Goal: Information Seeking & Learning: Learn about a topic

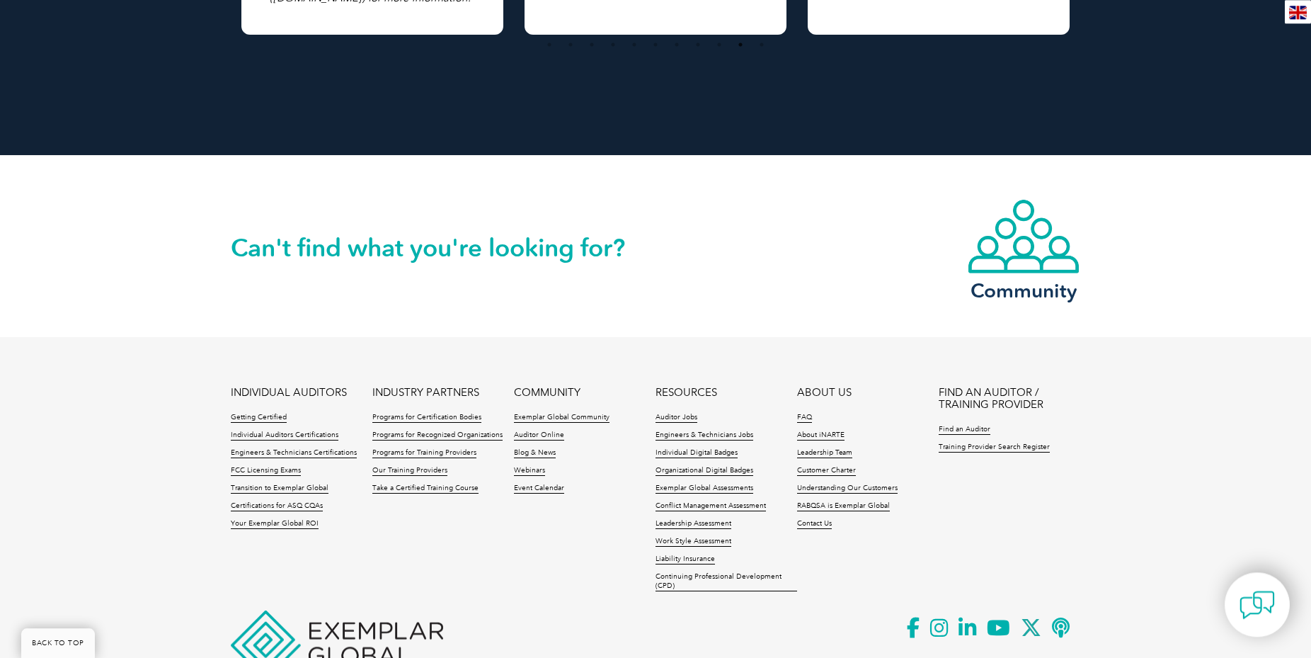
scroll to position [1228, 0]
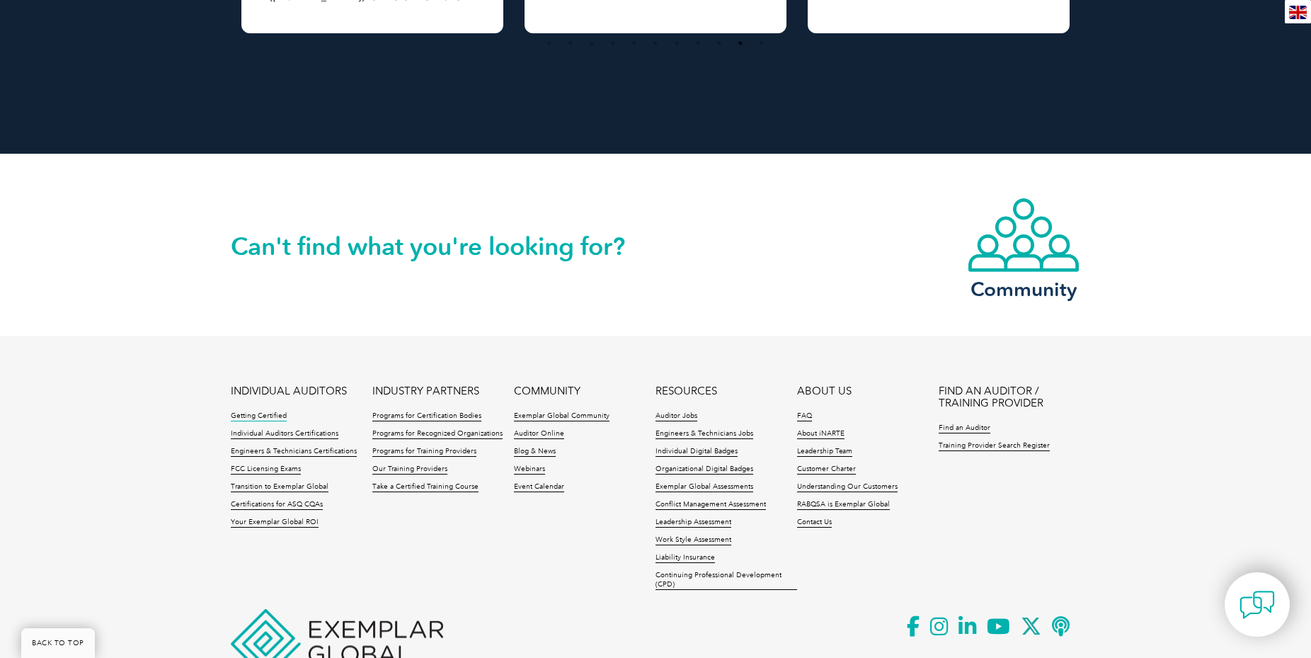
click at [275, 411] on link "Getting Certified" at bounding box center [259, 416] width 56 height 10
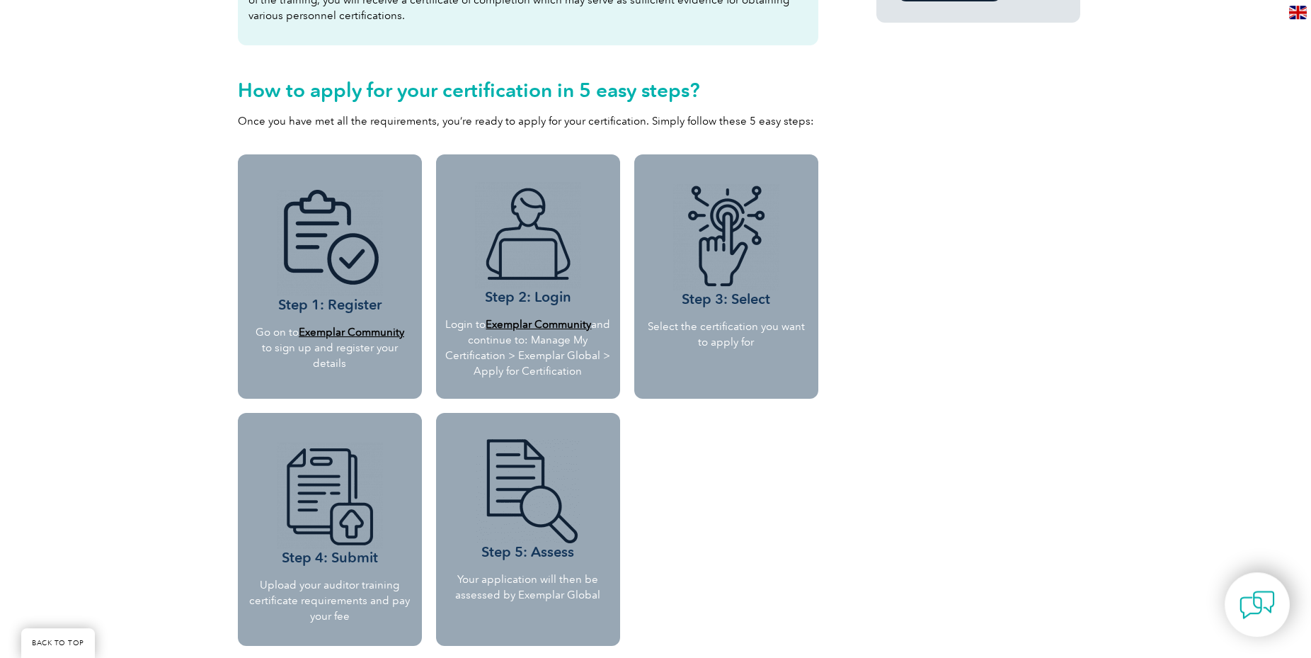
scroll to position [1156, 0]
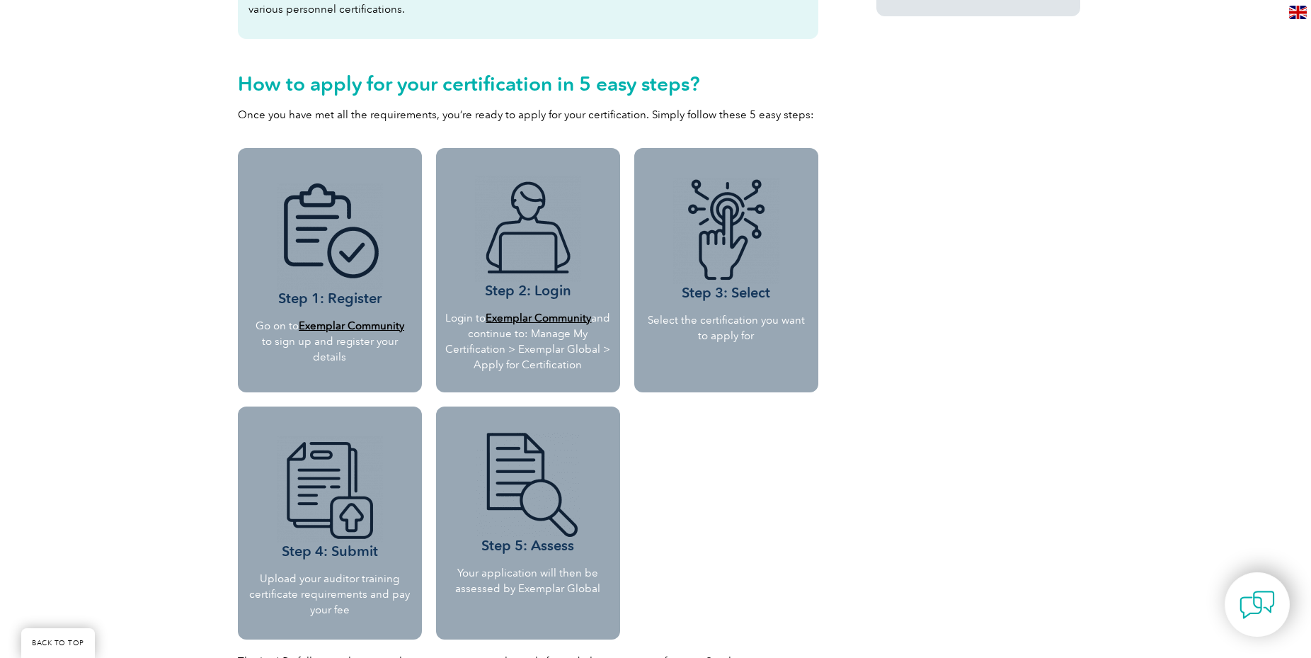
click at [559, 315] on b "Exemplar Community" at bounding box center [539, 318] width 106 height 13
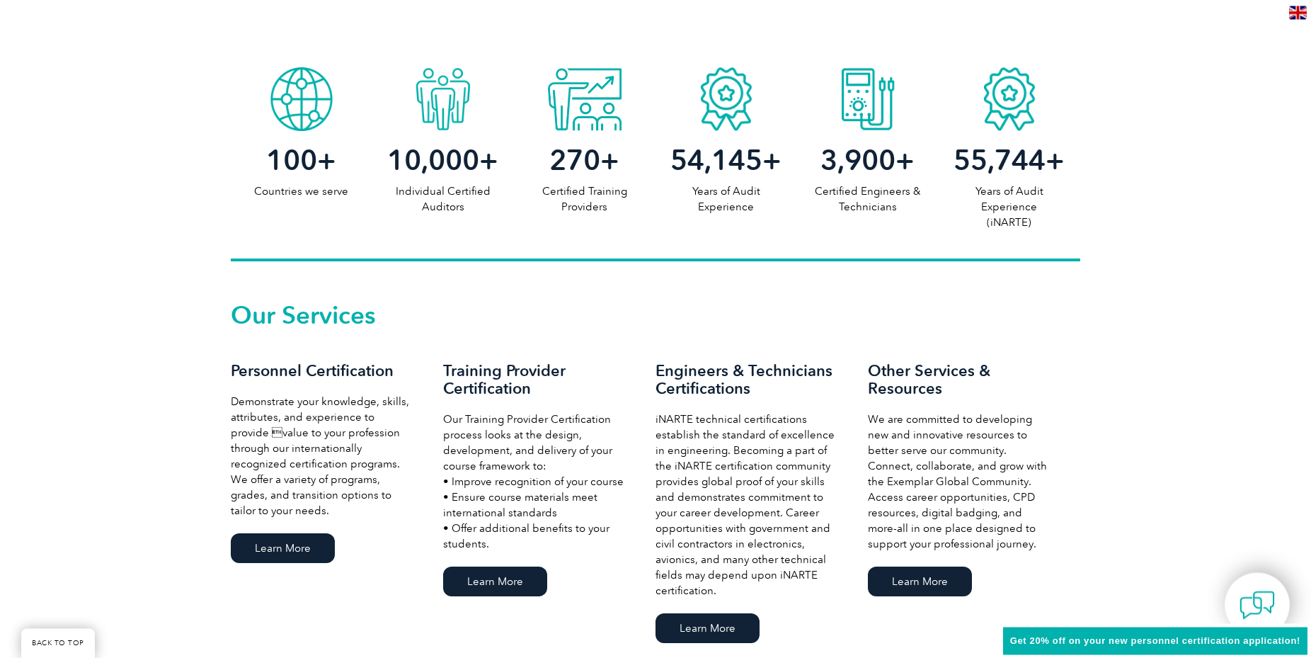
scroll to position [741, 0]
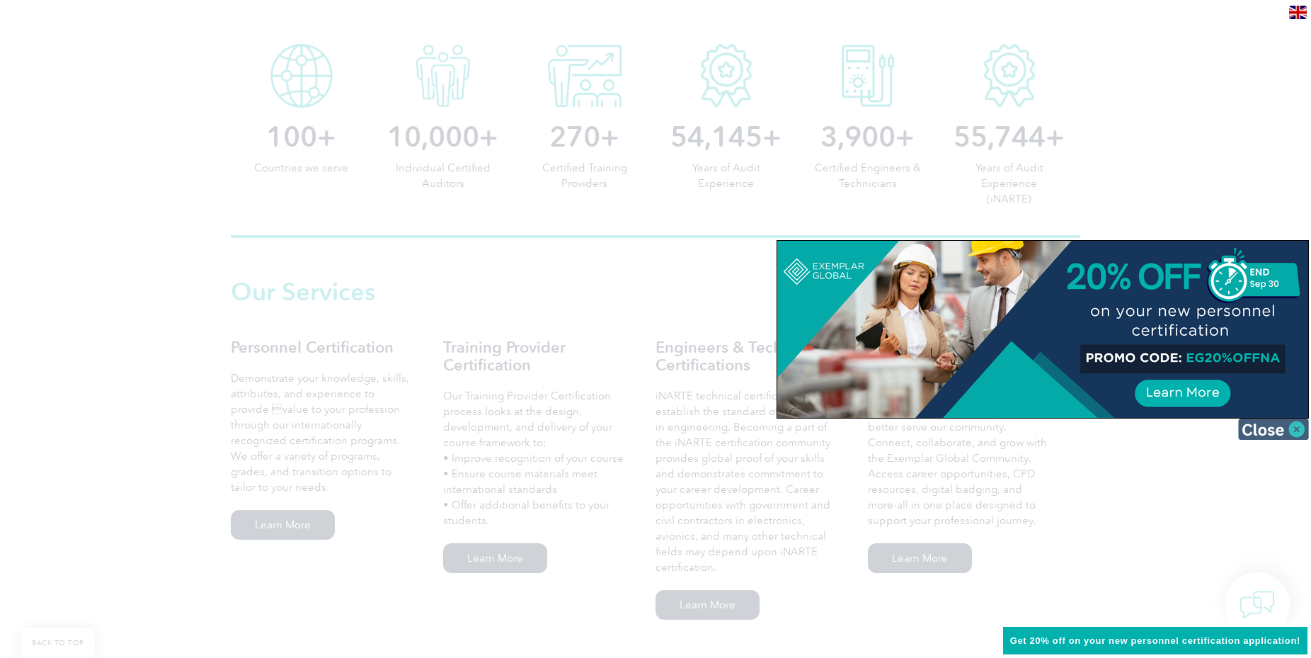
click at [1271, 426] on img at bounding box center [1273, 428] width 71 height 21
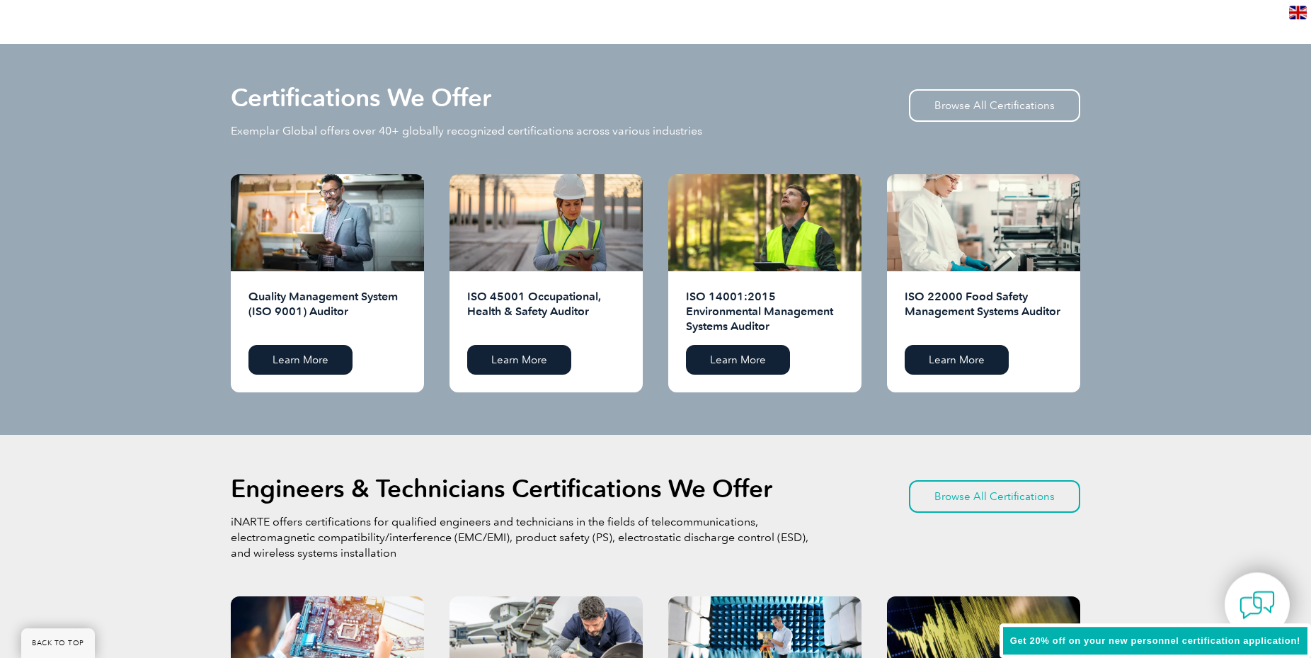
scroll to position [1391, 0]
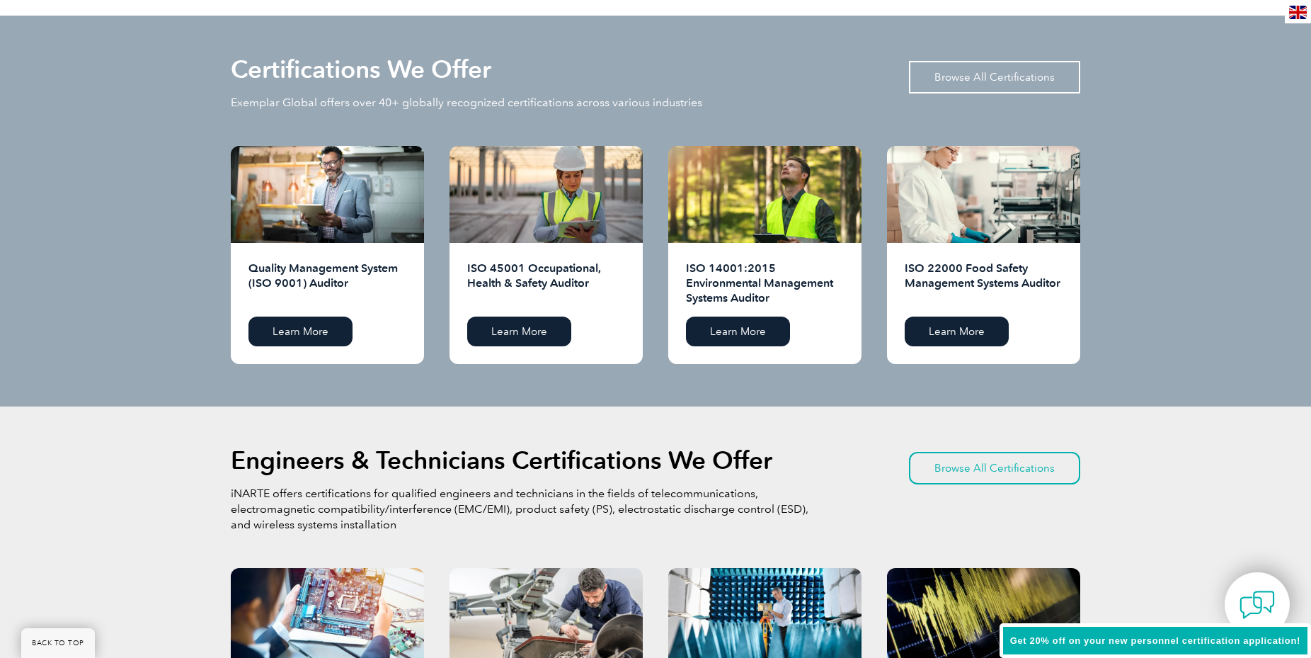
click at [955, 79] on link "Browse All Certifications" at bounding box center [994, 77] width 171 height 33
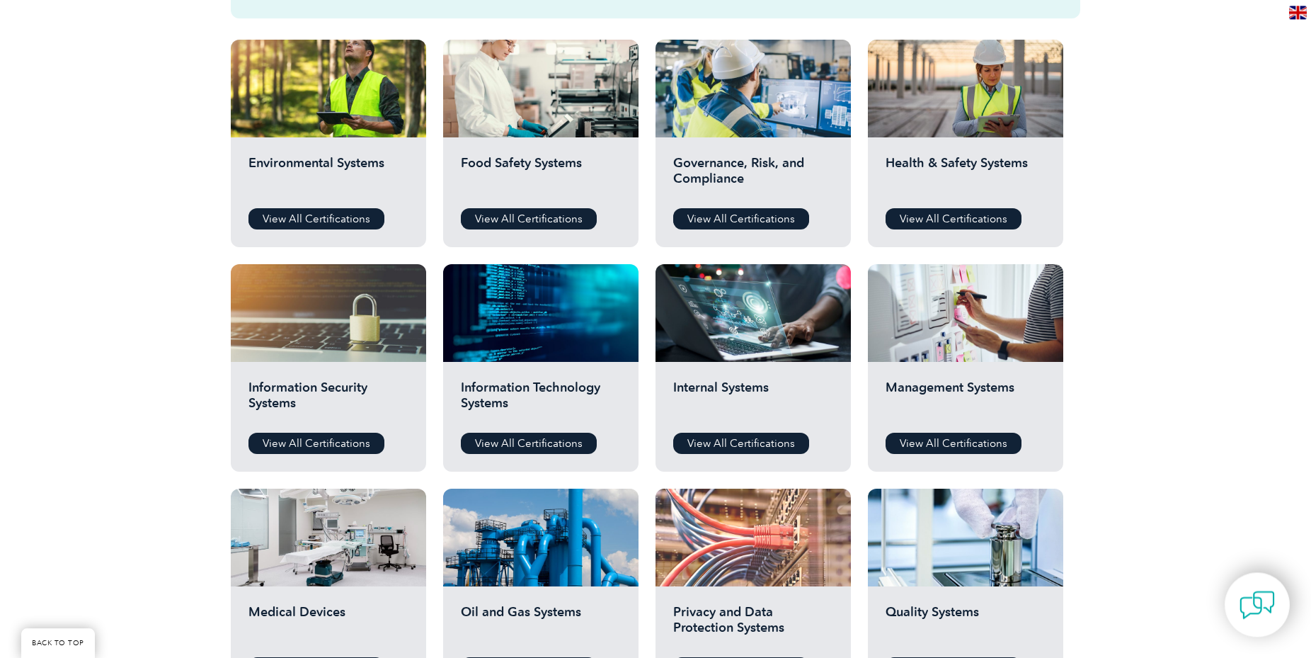
scroll to position [361, 0]
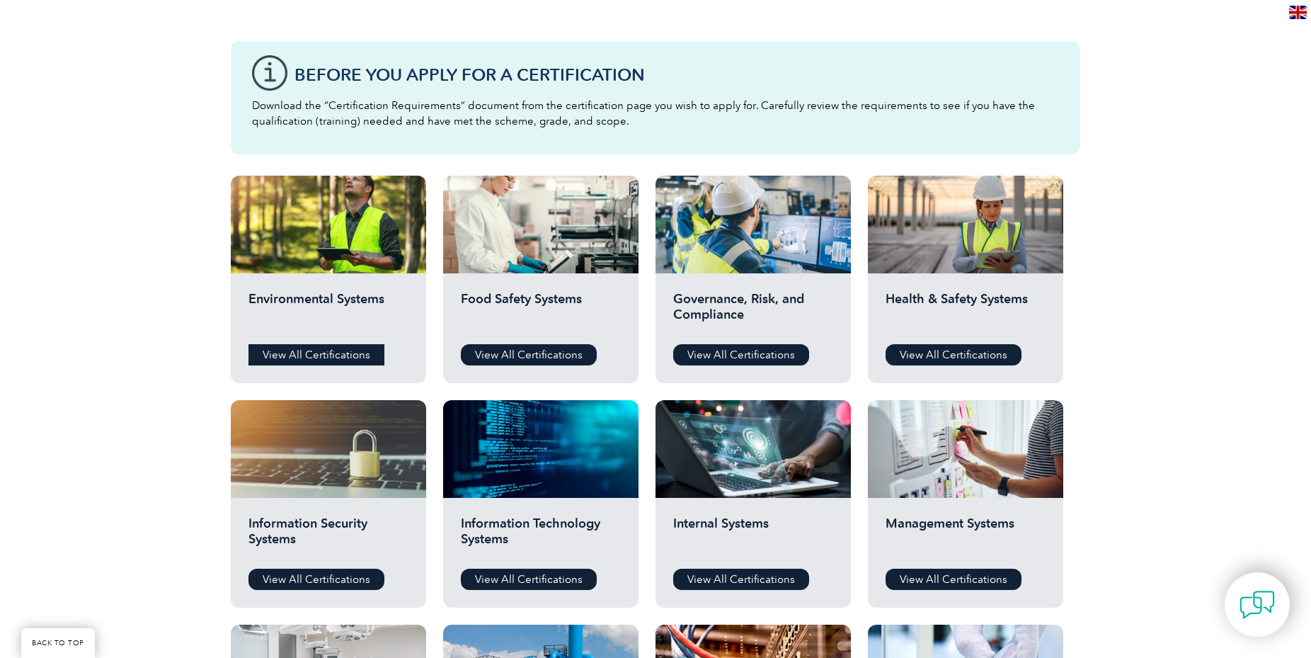
click at [334, 350] on link "View All Certifications" at bounding box center [317, 354] width 136 height 21
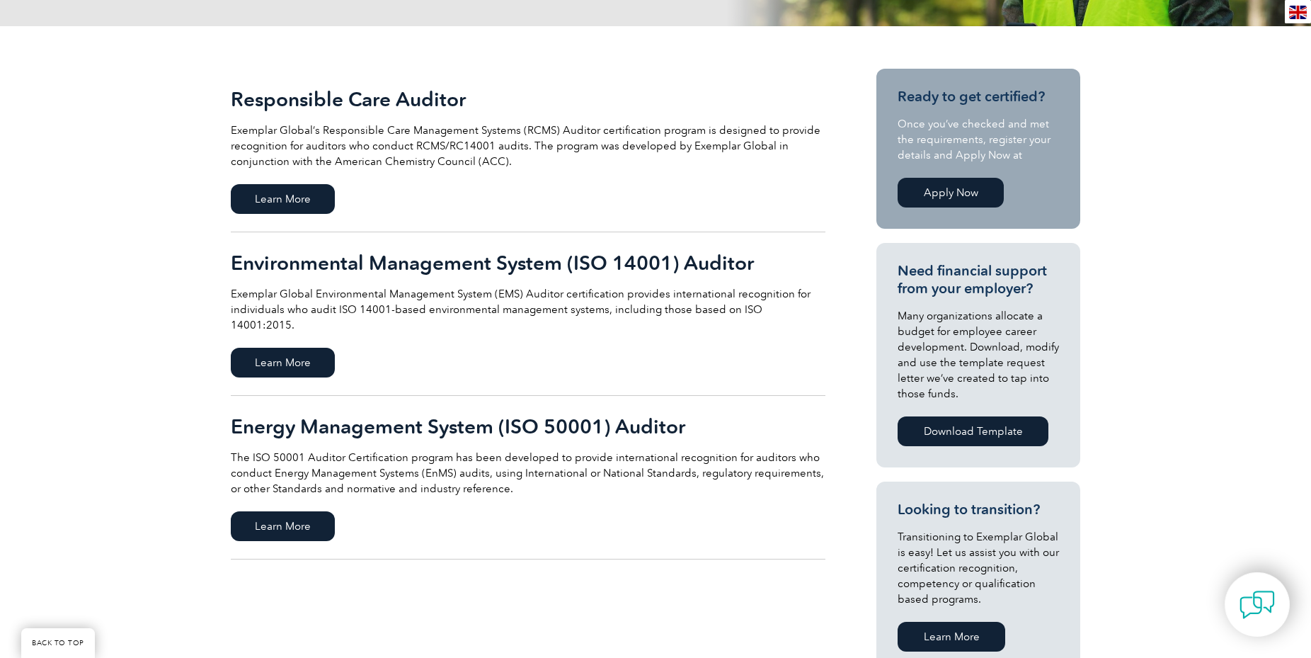
scroll to position [289, 0]
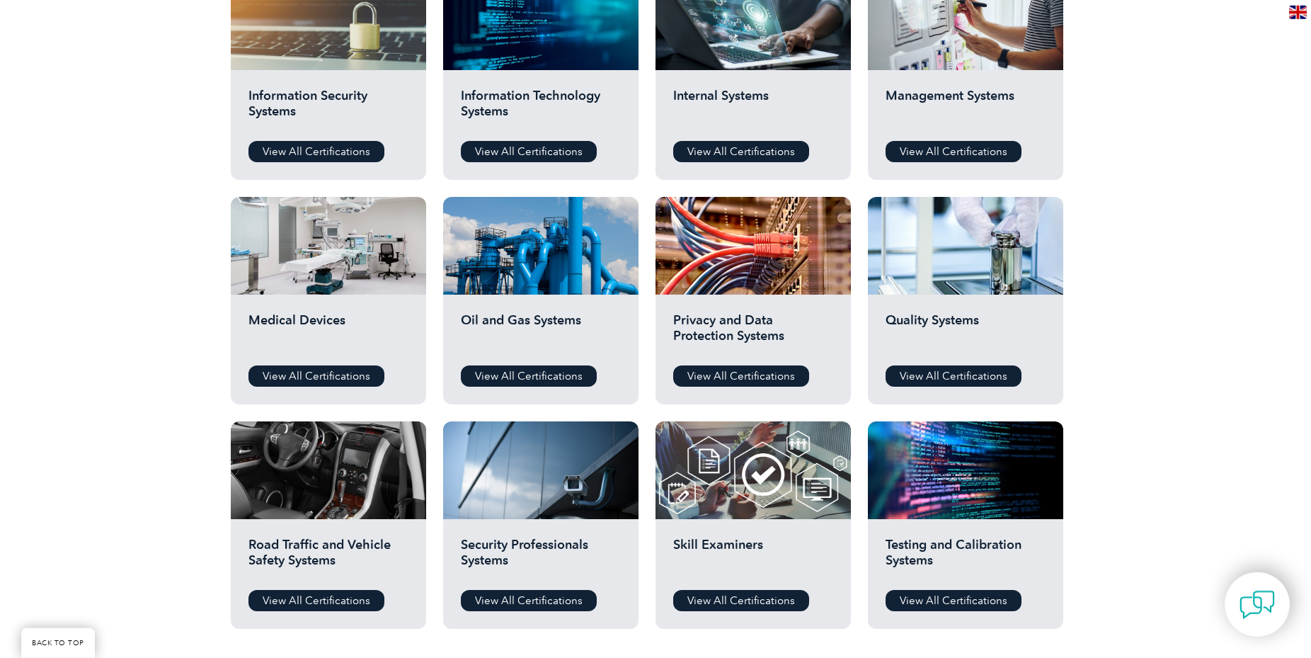
scroll to position [794, 0]
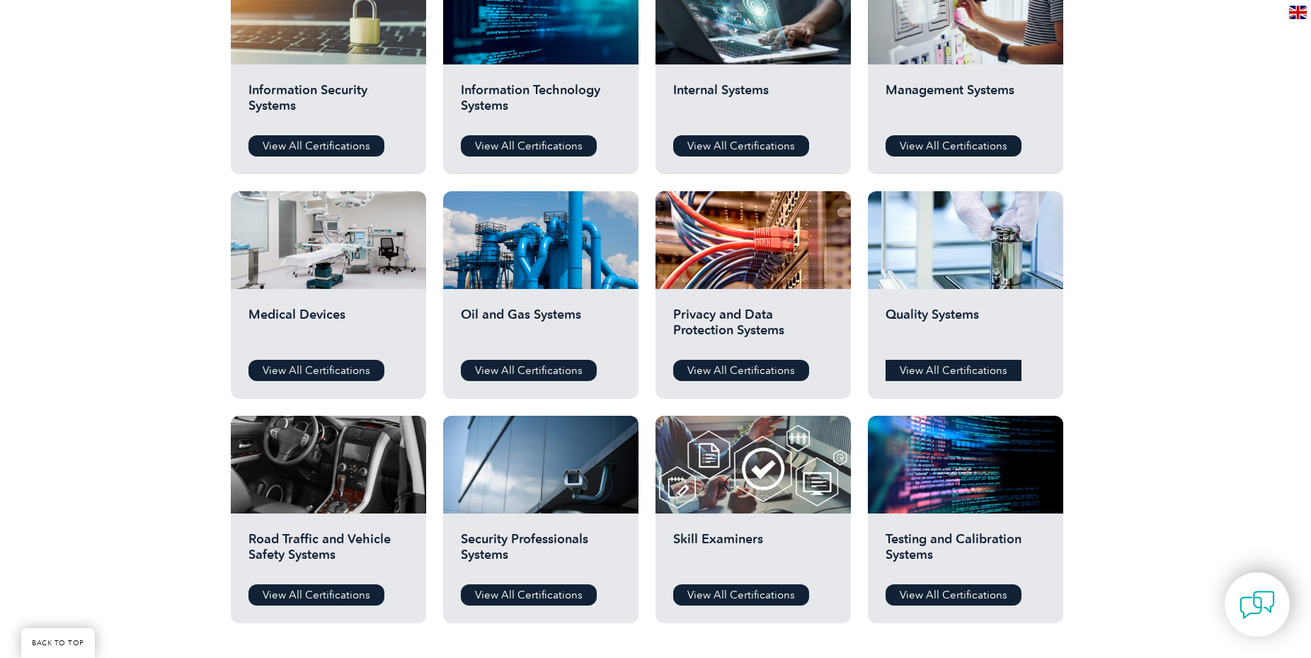
click at [933, 364] on link "View All Certifications" at bounding box center [954, 370] width 136 height 21
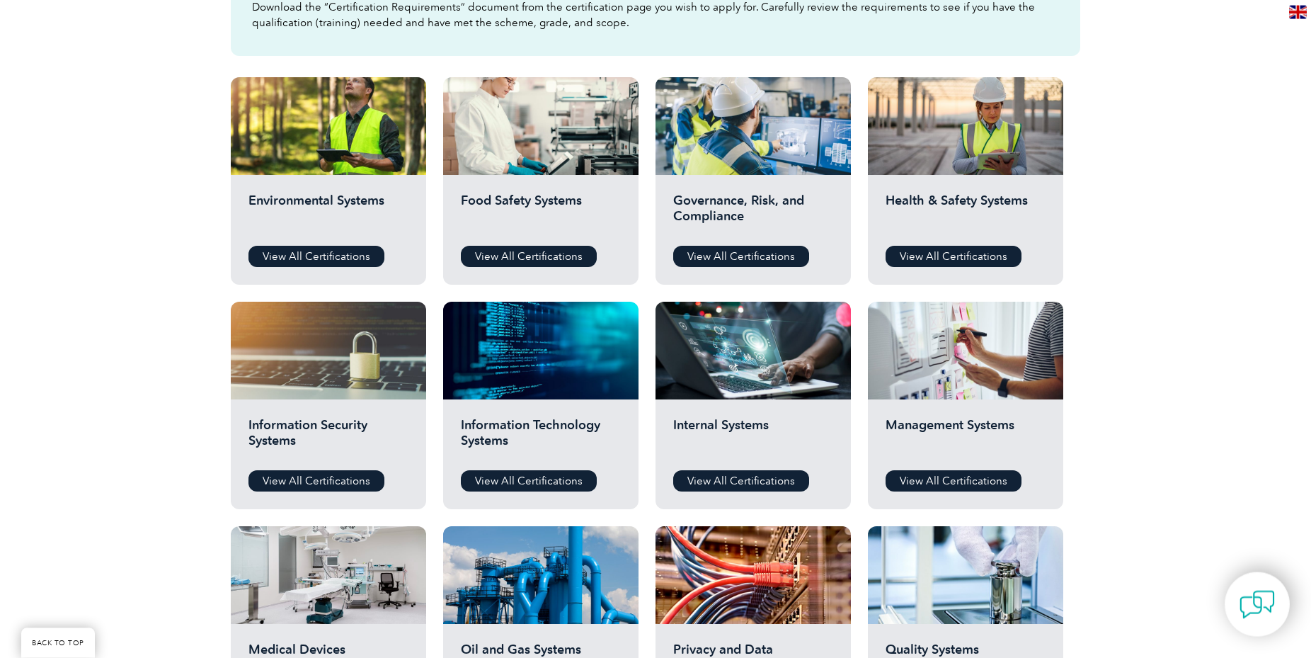
scroll to position [433, 0]
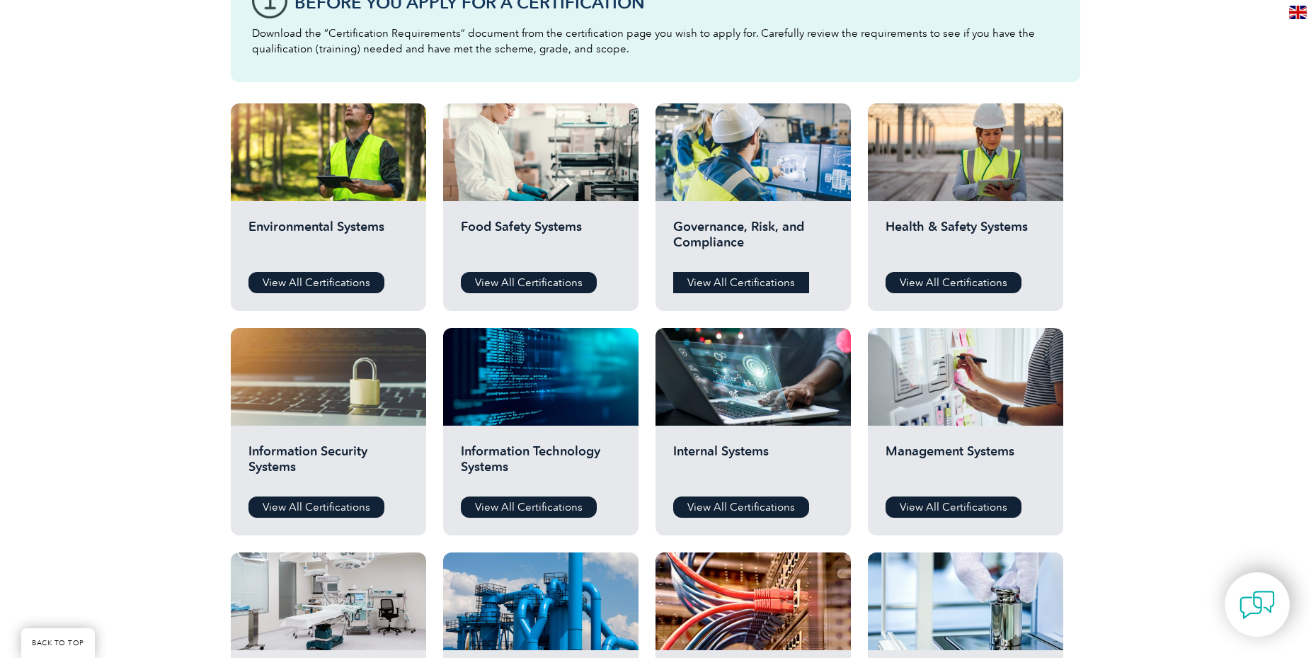
click at [759, 282] on link "View All Certifications" at bounding box center [741, 282] width 136 height 21
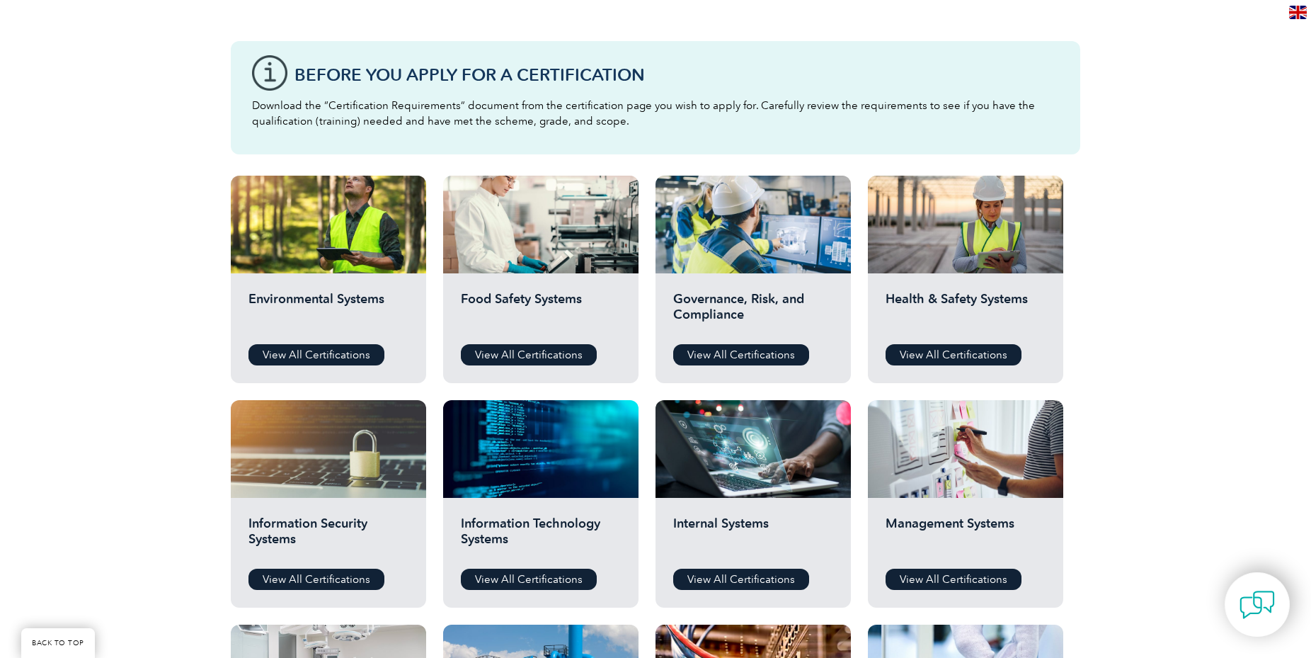
scroll to position [433, 0]
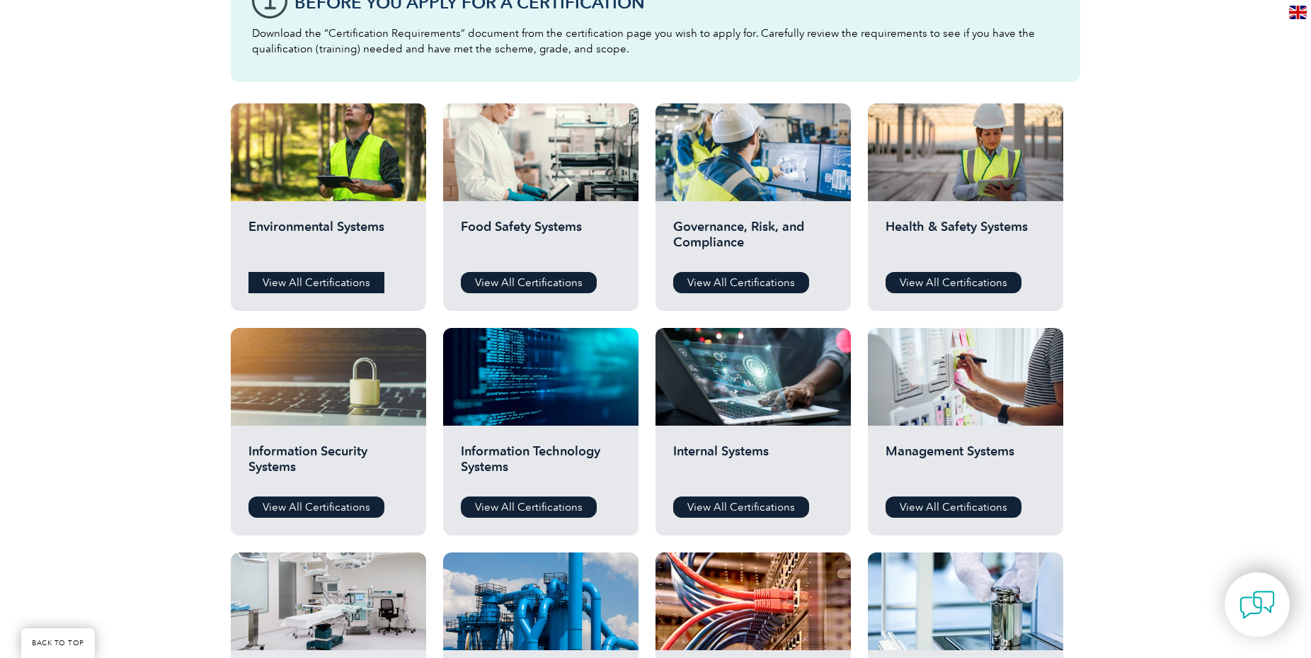
click at [285, 278] on link "View All Certifications" at bounding box center [317, 282] width 136 height 21
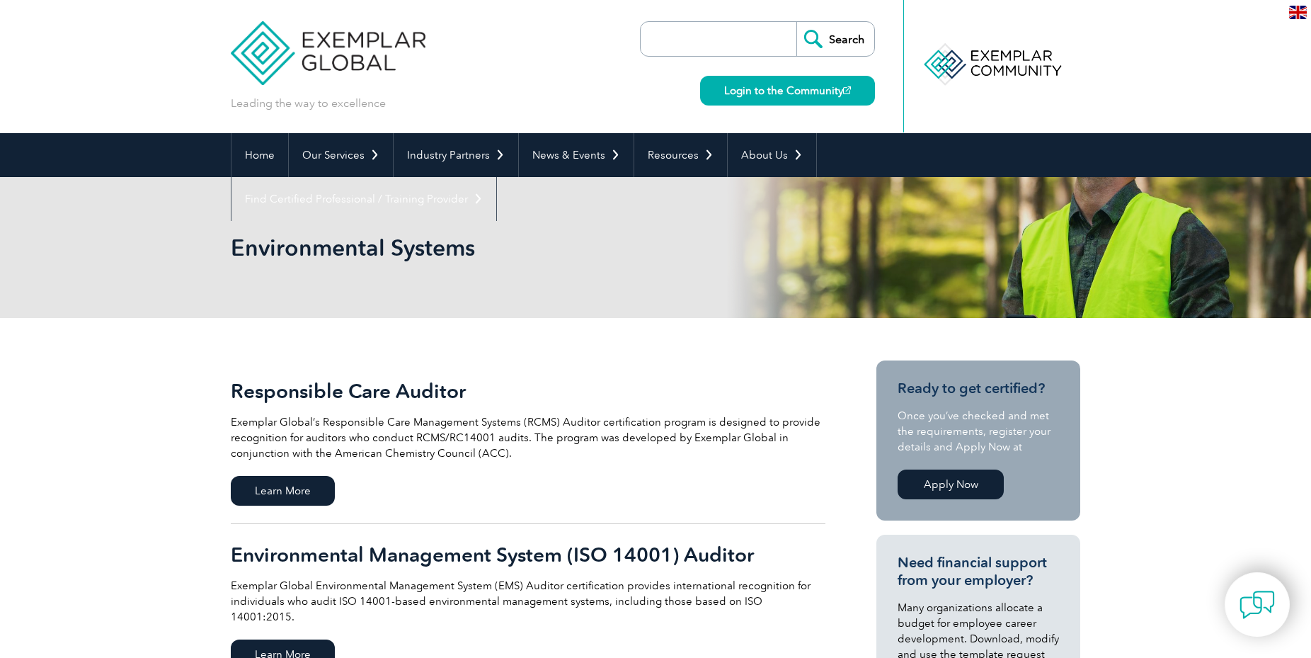
click at [726, 35] on input "search" at bounding box center [722, 39] width 149 height 34
type input "ISO 14064"
click at [797, 22] on input "Search" at bounding box center [836, 39] width 78 height 34
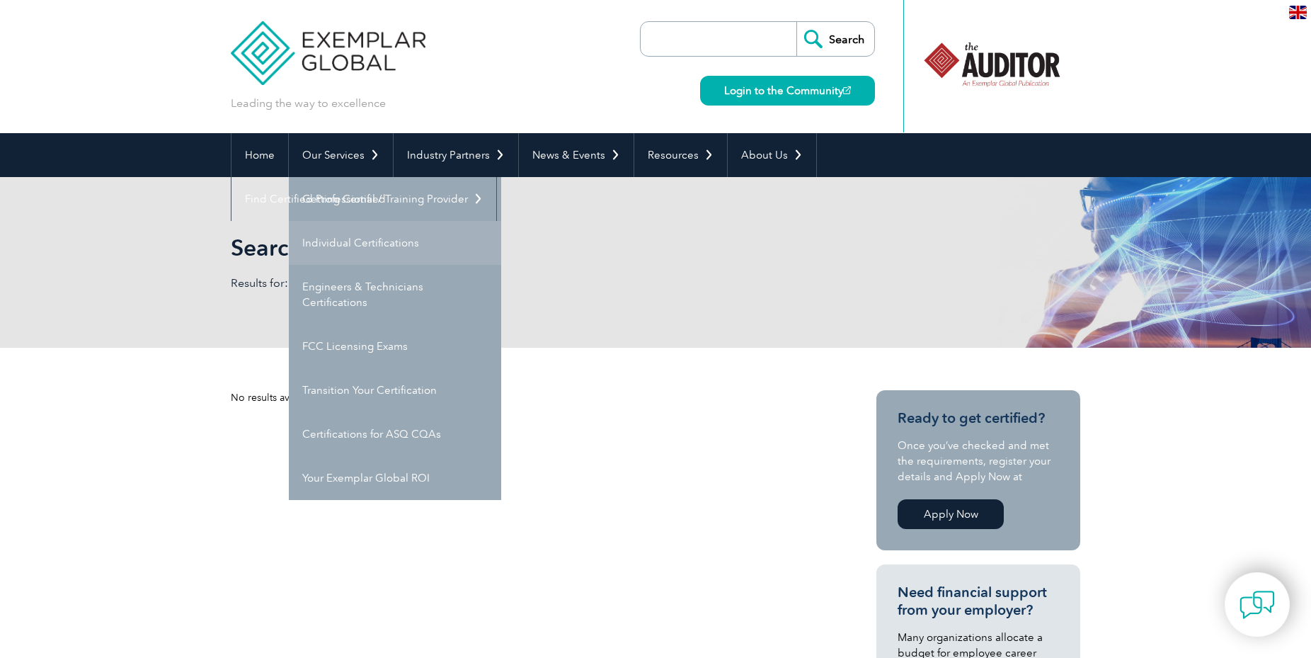
click at [346, 241] on link "Individual Certifications" at bounding box center [395, 243] width 212 height 44
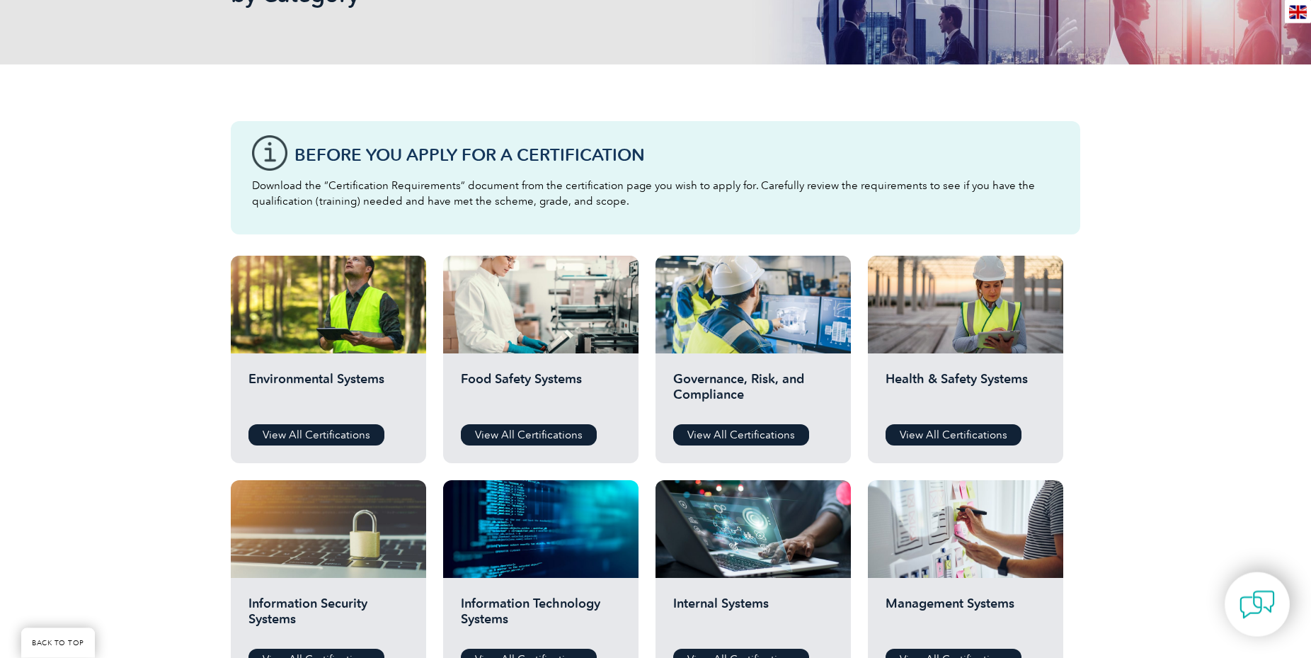
scroll to position [361, 0]
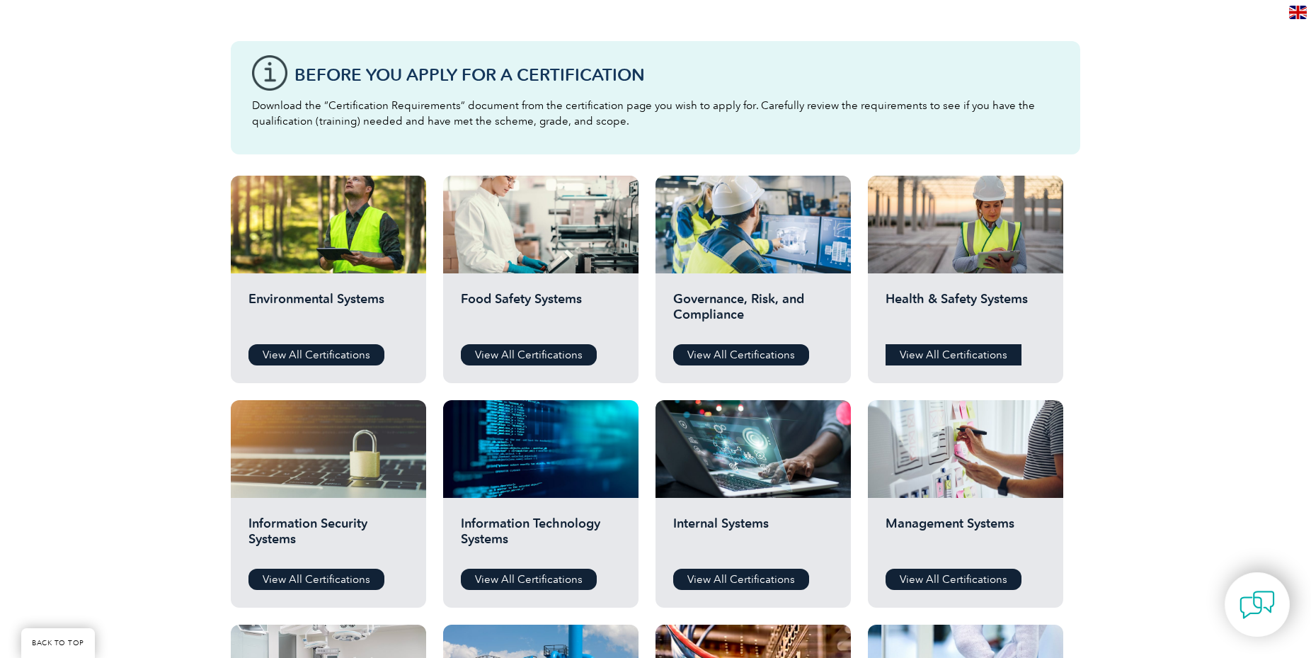
click at [973, 352] on link "View All Certifications" at bounding box center [954, 354] width 136 height 21
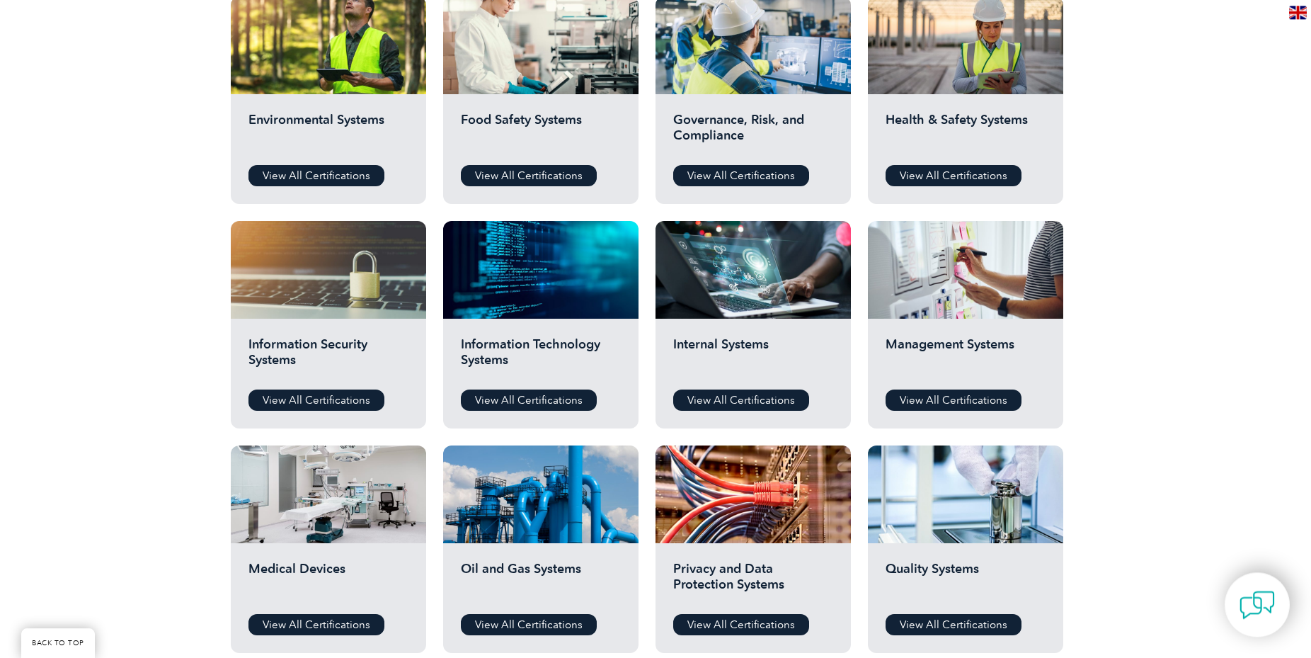
scroll to position [578, 0]
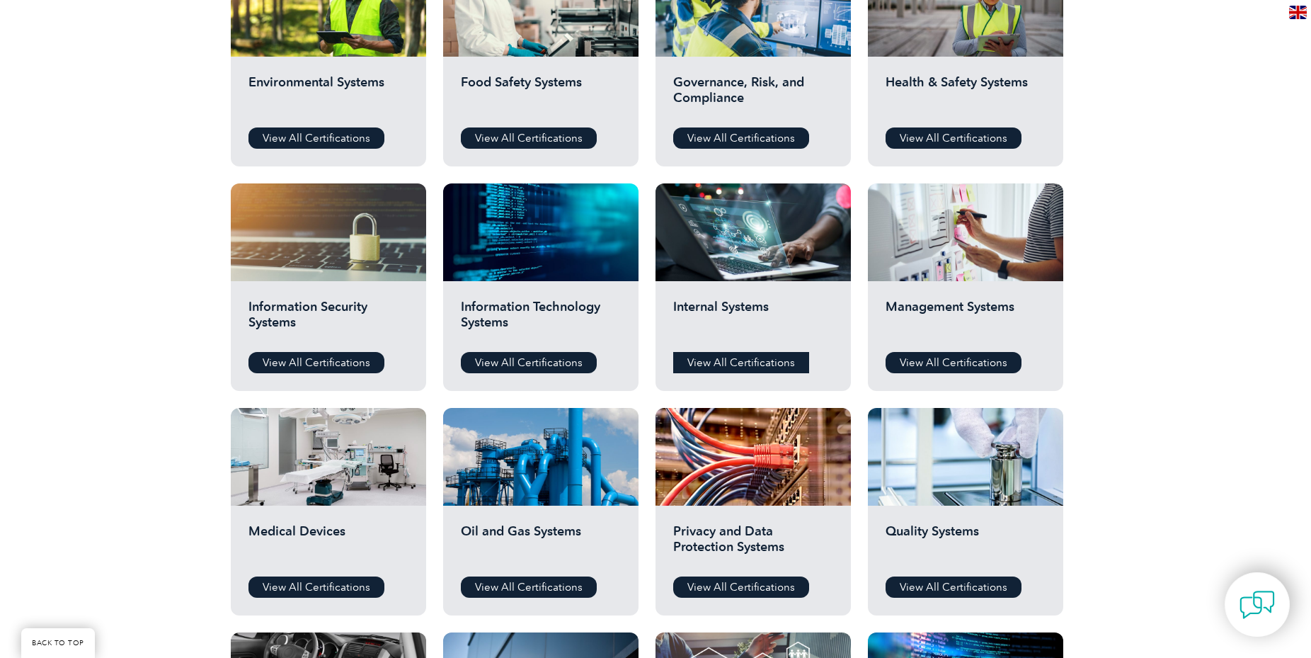
click at [724, 360] on link "View All Certifications" at bounding box center [741, 362] width 136 height 21
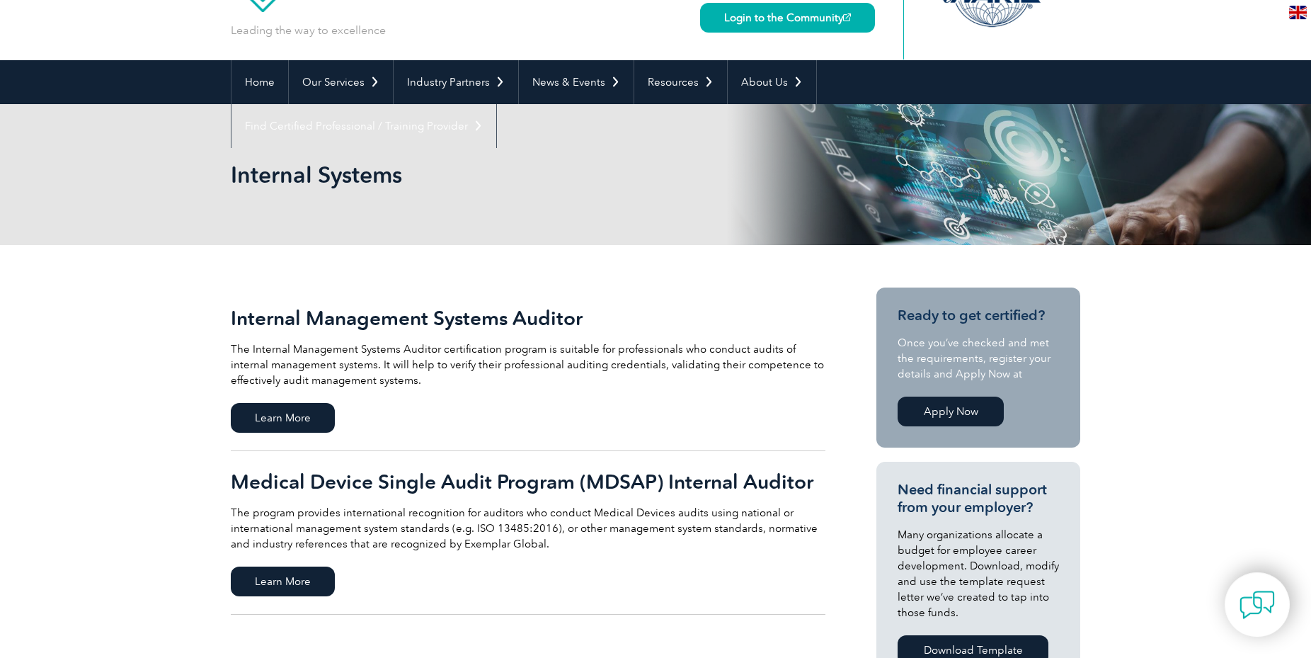
scroll to position [72, 0]
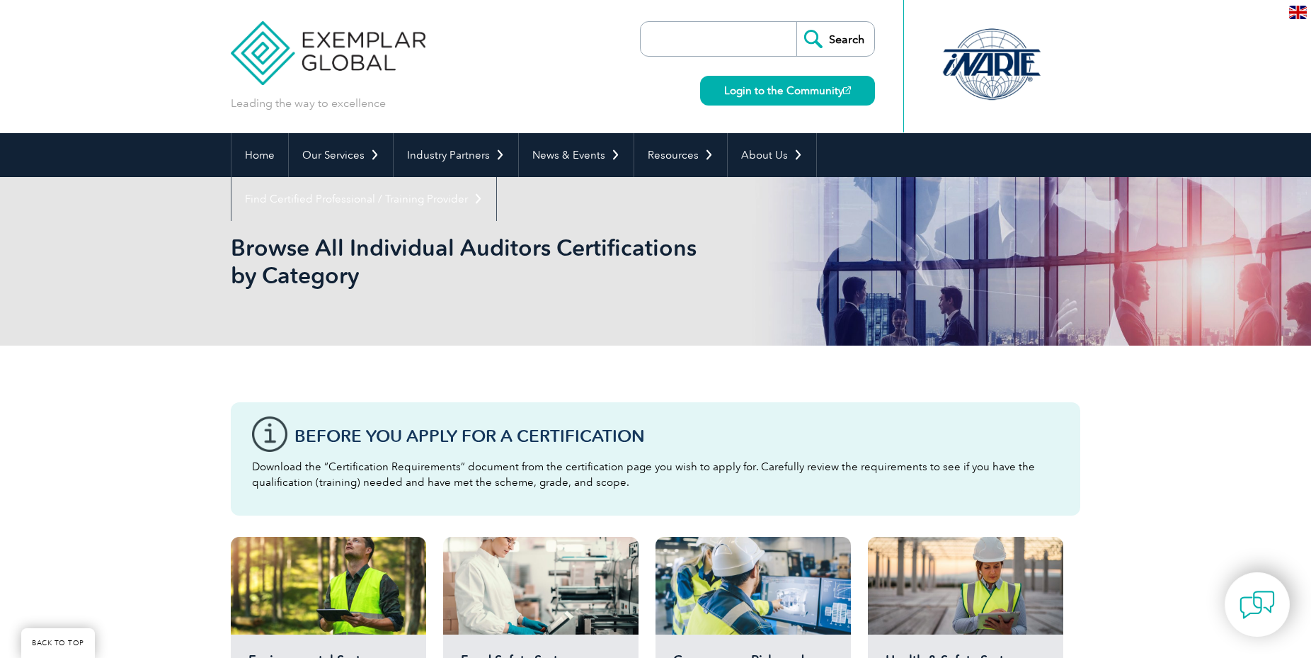
scroll to position [578, 0]
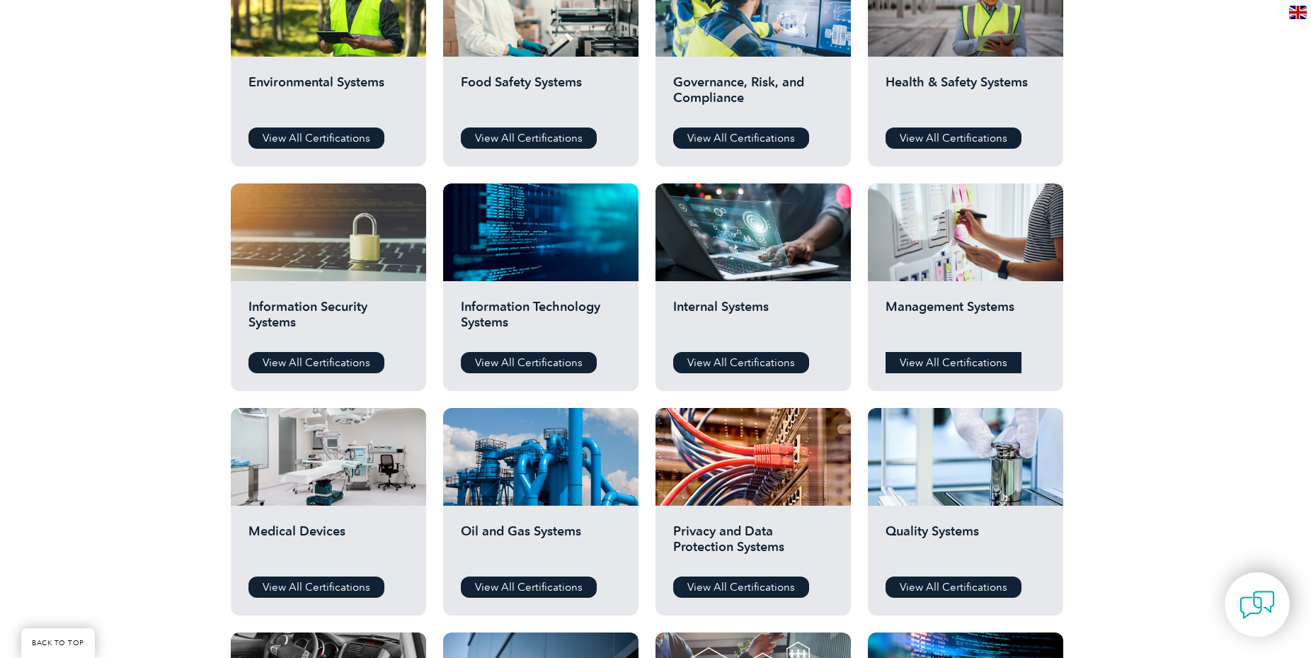
click at [977, 362] on link "View All Certifications" at bounding box center [954, 362] width 136 height 21
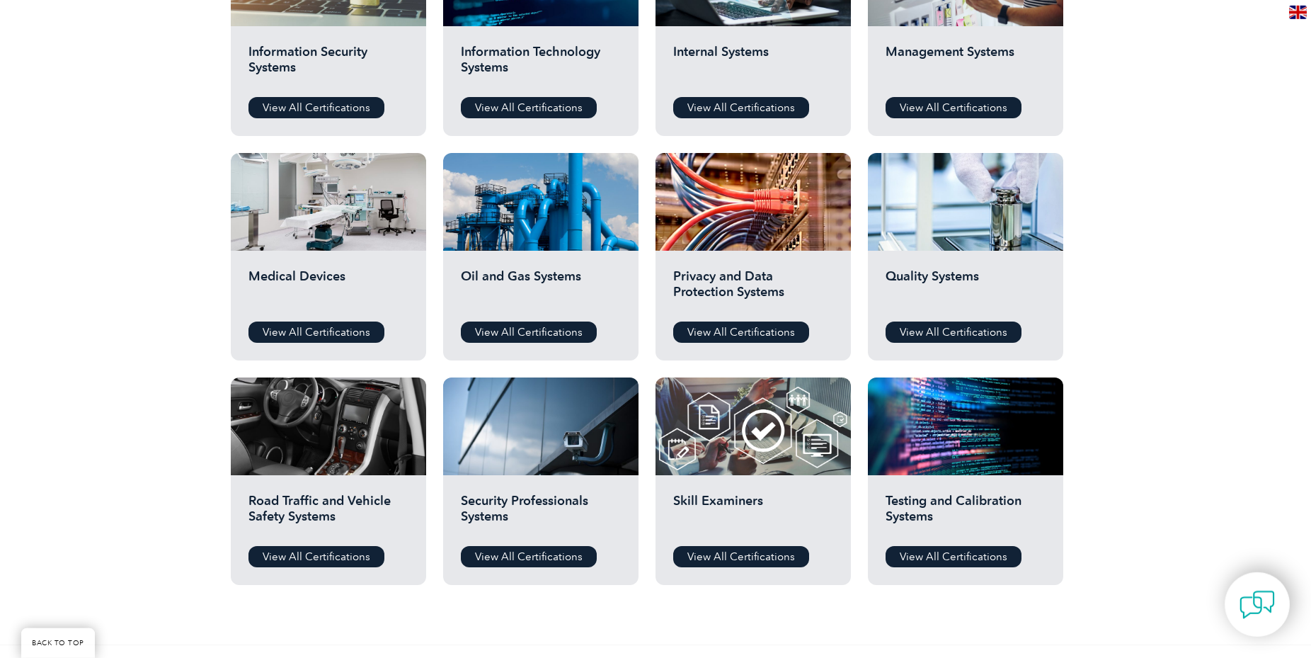
scroll to position [867, 0]
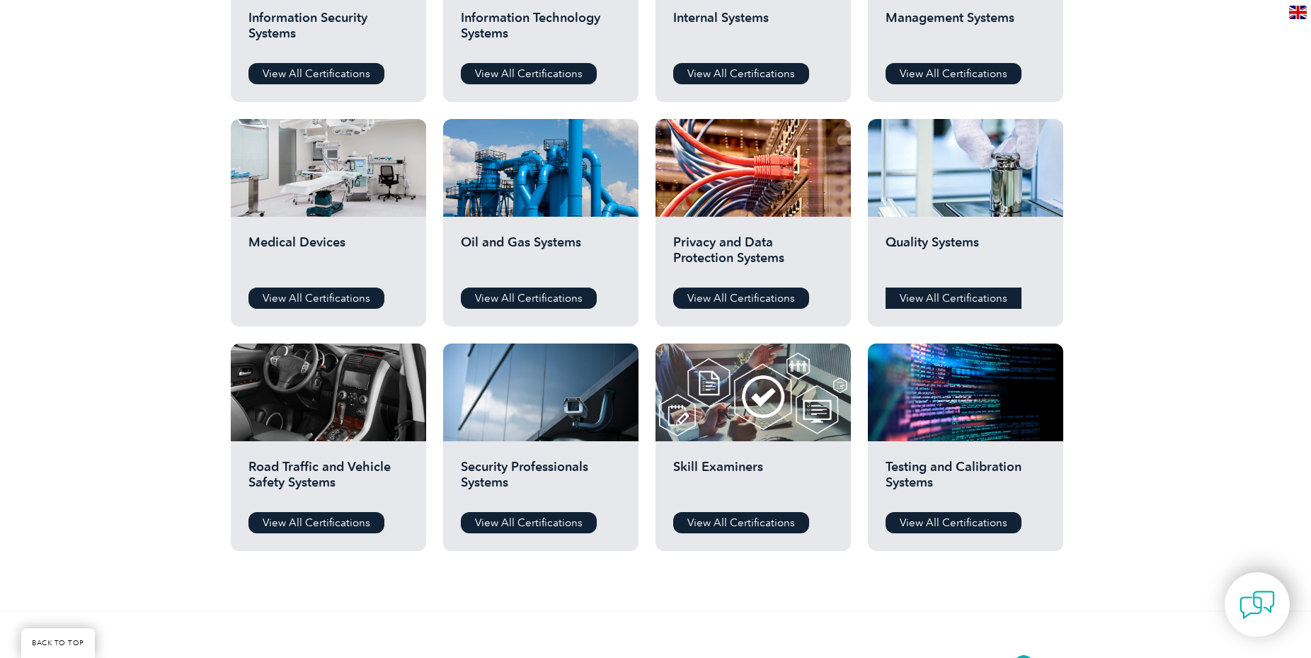
click at [959, 296] on link "View All Certifications" at bounding box center [954, 297] width 136 height 21
